Goal: Find specific page/section: Find specific page/section

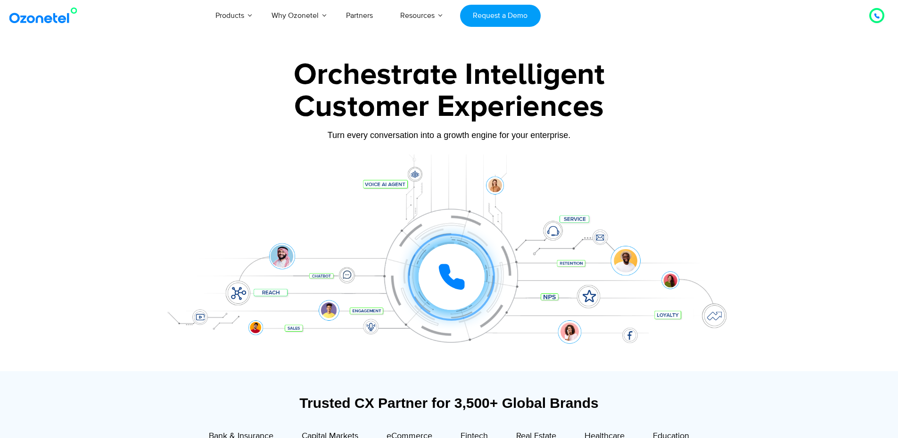
click at [26, 17] on img at bounding box center [45, 15] width 76 height 17
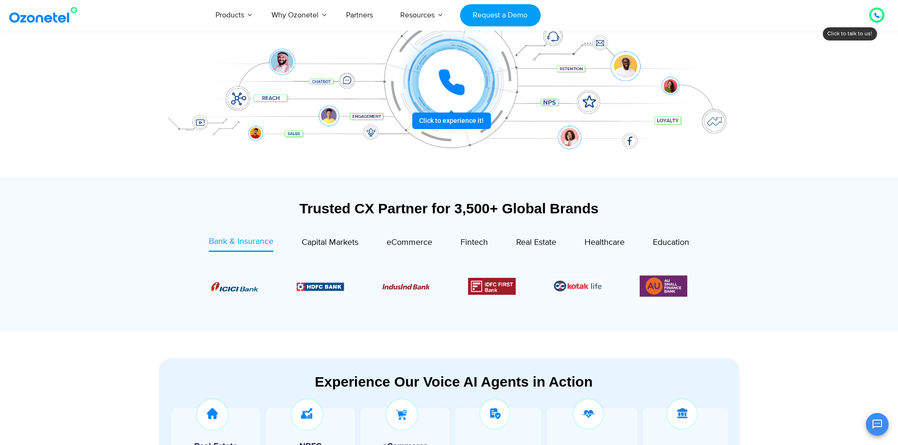
scroll to position [283, 0]
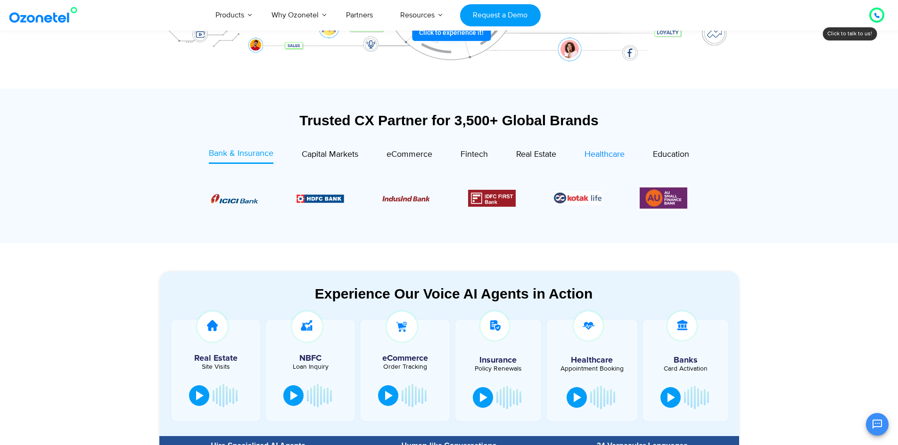
click at [622, 151] on span "Healthcare" at bounding box center [604, 154] width 40 height 10
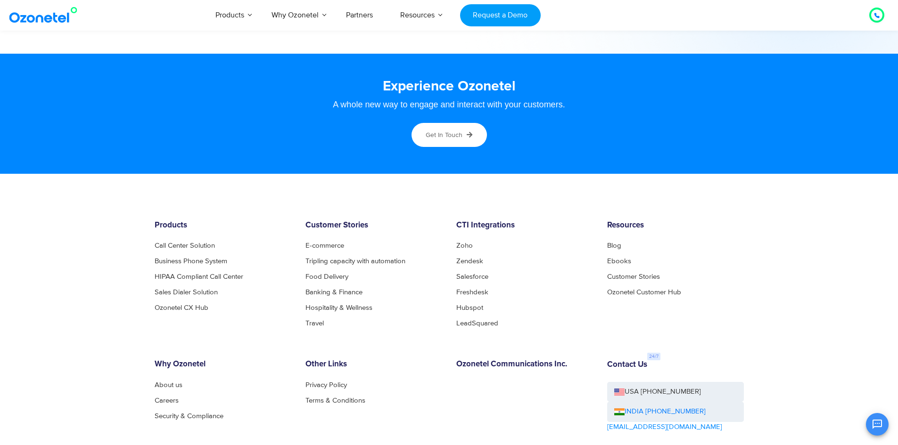
scroll to position [4995, 0]
